Goal: Task Accomplishment & Management: Use online tool/utility

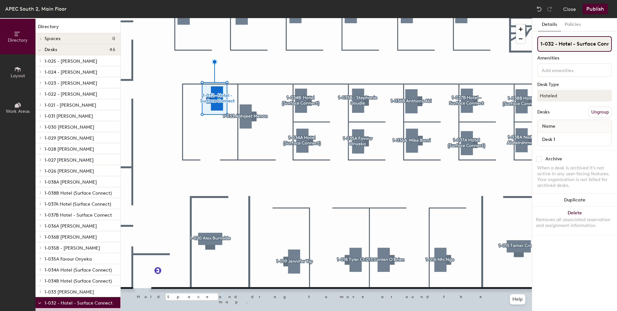
click at [599, 44] on input "1-032 - Hotel - Surface Connect" at bounding box center [575, 44] width 75 height 16
type input "1-032 - [PERSON_NAME]"
click at [558, 92] on button "Hoteled" at bounding box center [575, 96] width 75 height 12
click at [558, 113] on div "Assigned" at bounding box center [570, 116] width 65 height 10
click at [564, 108] on div "Desks Ungroup" at bounding box center [575, 112] width 75 height 11
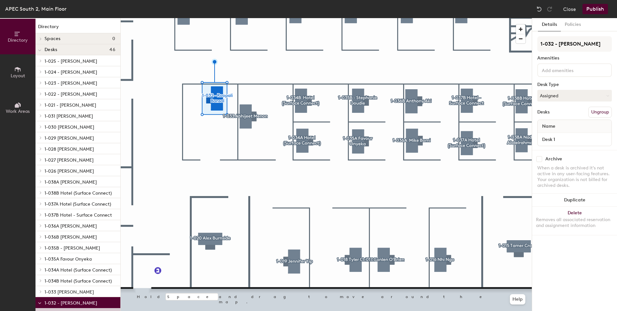
click at [597, 9] on button "Publish" at bounding box center [596, 9] width 26 height 10
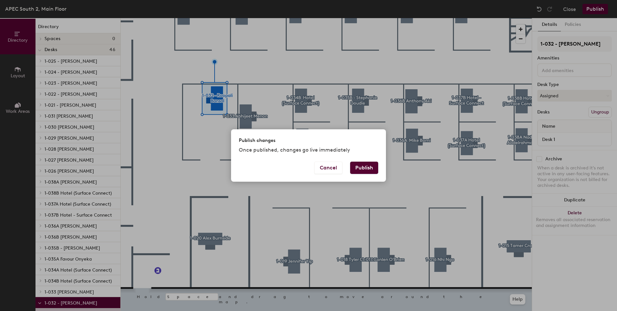
click at [367, 167] on button "Publish" at bounding box center [364, 167] width 28 height 12
